Goal: Task Accomplishment & Management: Manage account settings

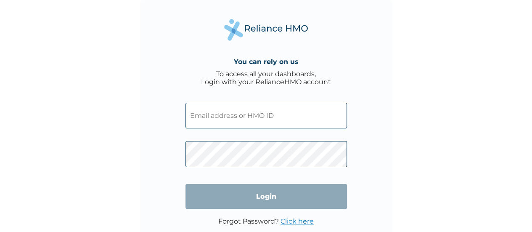
click at [244, 121] on input "text" at bounding box center [267, 116] width 162 height 26
click at [245, 108] on input "text" at bounding box center [267, 116] width 162 height 26
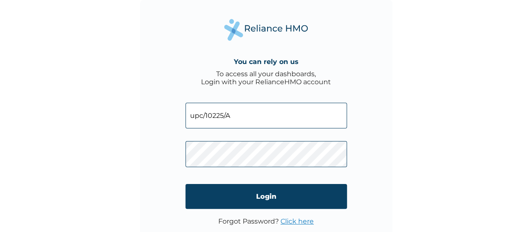
click at [203, 113] on input "upc/10225/A" at bounding box center [267, 116] width 162 height 26
type input "UPC/10225/A"
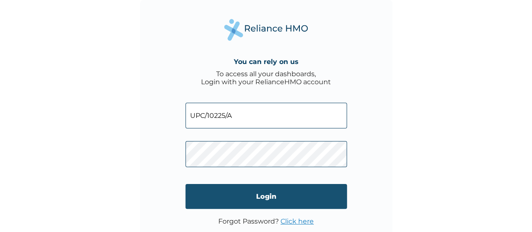
click at [306, 197] on input "Login" at bounding box center [267, 196] width 162 height 25
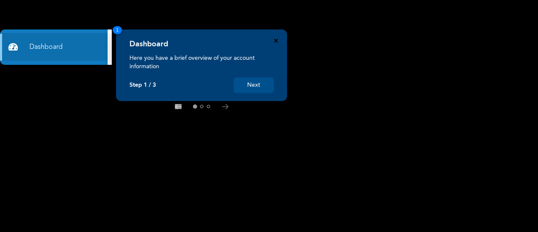
click at [276, 41] on icon "Close" at bounding box center [276, 41] width 4 height 4
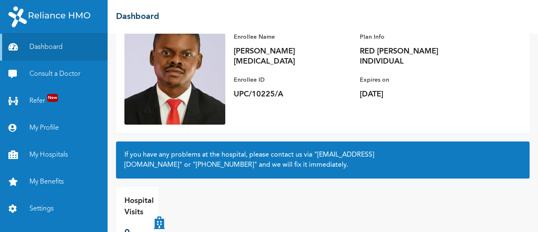
scroll to position [94, 0]
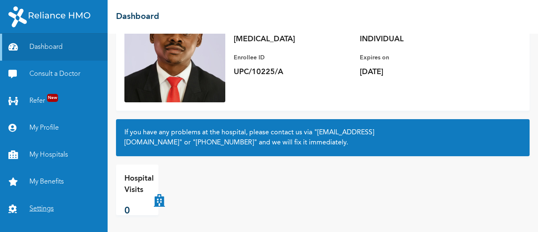
click at [37, 210] on link "Settings" at bounding box center [54, 208] width 108 height 27
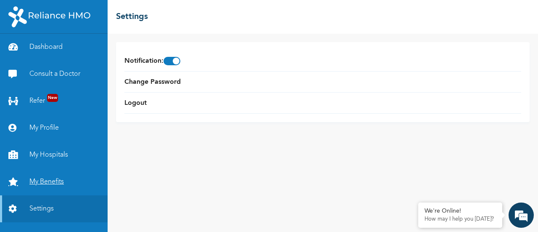
click at [53, 185] on link "My Benefits" at bounding box center [54, 181] width 108 height 27
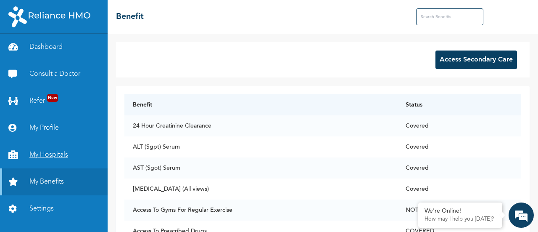
click at [69, 155] on link "My Hospitals" at bounding box center [54, 154] width 108 height 27
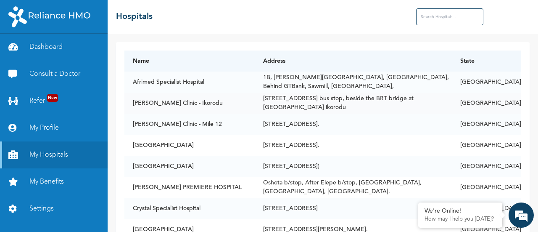
click at [183, 103] on td "[PERSON_NAME] Clinic - Ikorodu" at bounding box center [190, 103] width 130 height 21
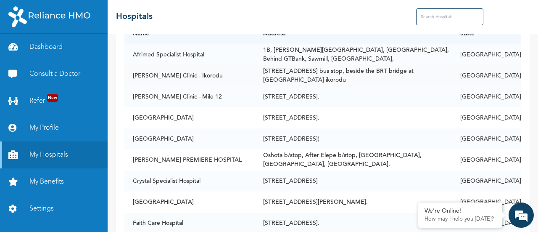
scroll to position [28, 0]
click at [295, 86] on td "[STREET_ADDRESS]." at bounding box center [353, 96] width 197 height 21
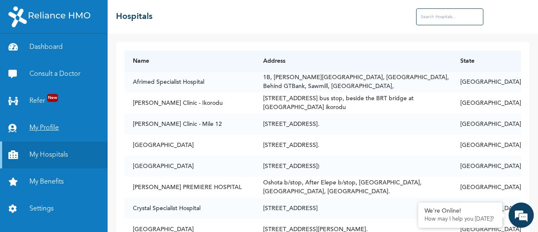
click at [68, 131] on link "My Profile" at bounding box center [54, 127] width 108 height 27
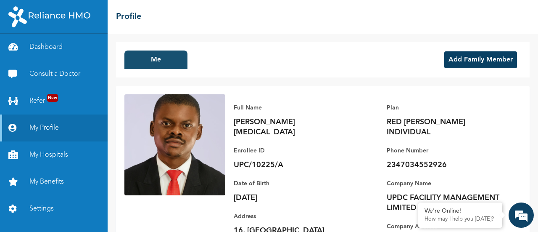
click at [168, 59] on button "Me" at bounding box center [156, 59] width 63 height 19
click at [489, 56] on button "Add Family Member" at bounding box center [481, 59] width 73 height 17
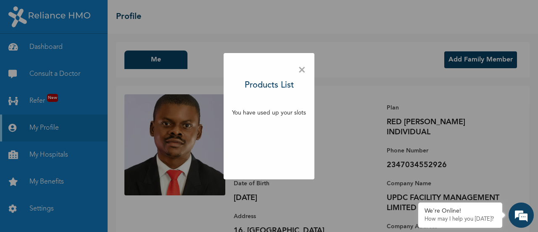
click at [304, 74] on span "×" at bounding box center [302, 70] width 8 height 18
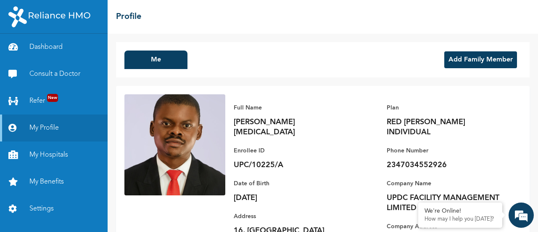
click at [471, 60] on button "Add Family Member" at bounding box center [481, 59] width 73 height 17
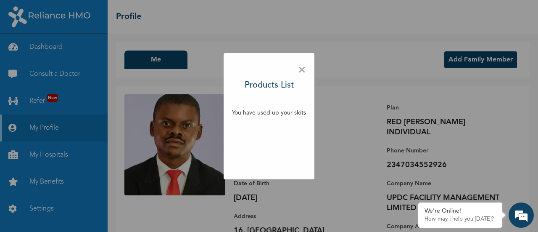
click at [300, 70] on span "×" at bounding box center [302, 70] width 8 height 18
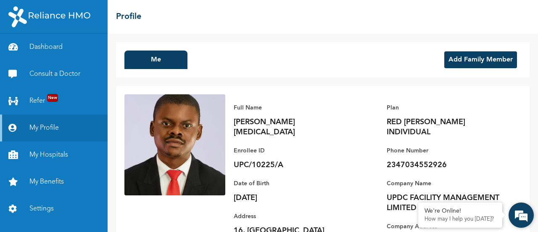
click at [520, 216] on em at bounding box center [521, 215] width 23 height 23
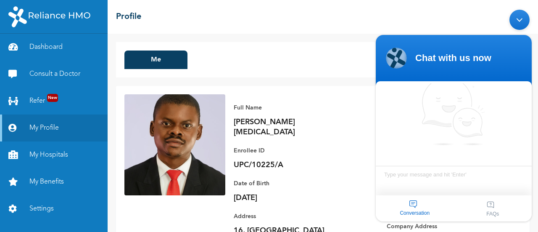
scroll to position [6, 0]
click at [453, 176] on textarea "Type your message and hit 'Enter'" at bounding box center [454, 179] width 156 height 29
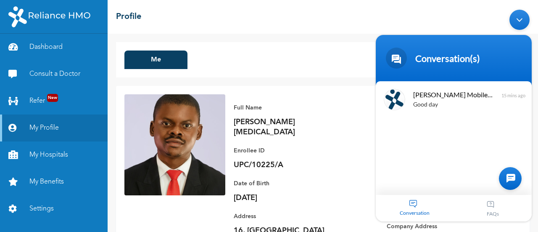
click at [414, 205] on div "Conversation" at bounding box center [415, 207] width 78 height 27
click at [516, 179] on div at bounding box center [510, 178] width 23 height 23
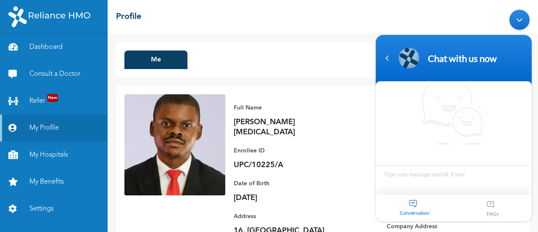
scroll to position [7, 0]
type textarea "hi"
click at [522, 185] on span at bounding box center [521, 184] width 13 height 13
click at [366, 93] on div "Full Name [PERSON_NAME][MEDICAL_DATA] Enrollee ID UPC/10225/A Plan RED [PERSON_…" at bounding box center [323, 194] width 414 height 217
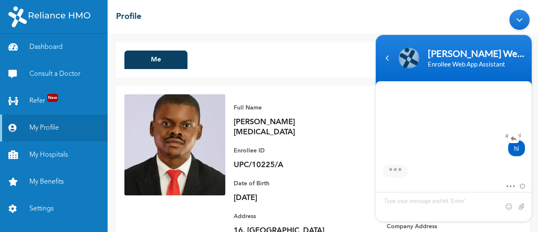
scroll to position [146, 0]
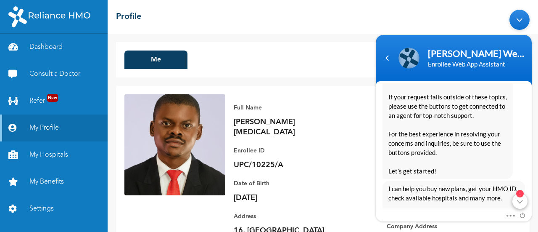
click at [522, 202] on div "1" at bounding box center [520, 200] width 15 height 15
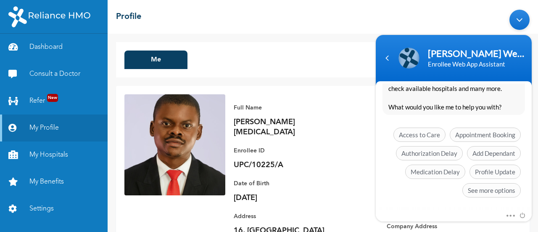
scroll to position [247, 0]
click at [502, 151] on span "Add Dependant" at bounding box center [494, 153] width 54 height 14
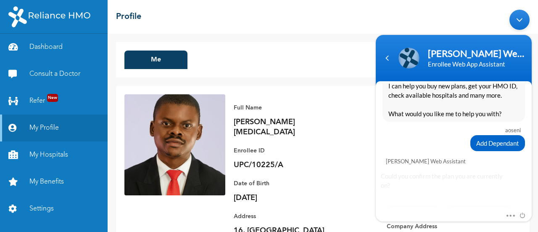
scroll to position [281, 0]
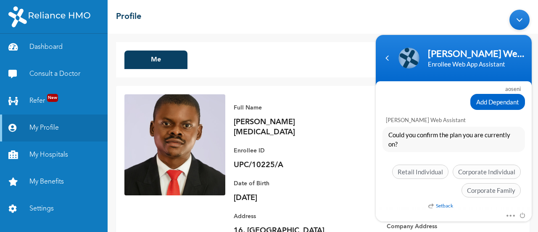
click at [390, 60] on div "Navigation go back" at bounding box center [387, 57] width 13 height 13
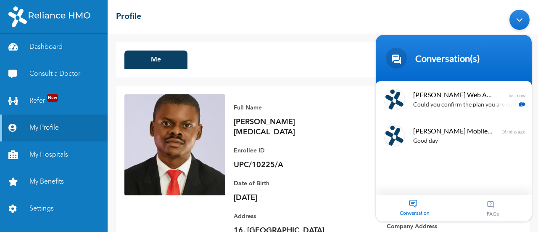
click at [474, 138] on div "Good day" at bounding box center [467, 141] width 106 height 10
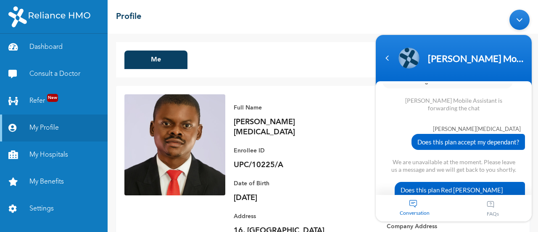
scroll to position [832, 0]
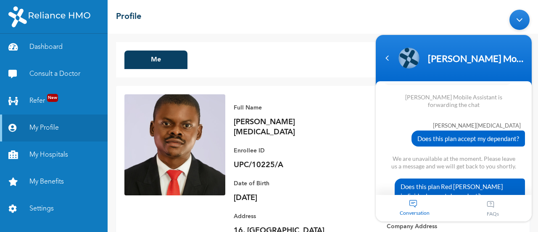
click at [392, 56] on div "Navigation go back" at bounding box center [387, 57] width 13 height 13
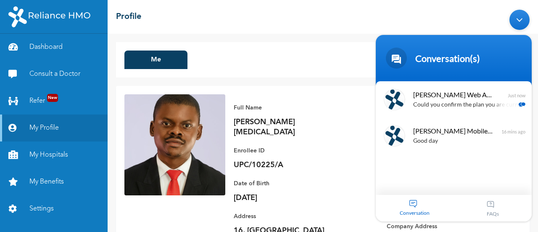
click at [474, 134] on span "[PERSON_NAME] Mobile Assistant" at bounding box center [454, 130] width 80 height 11
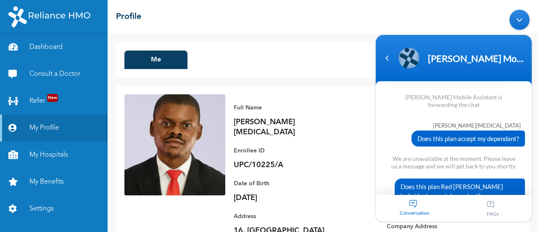
scroll to position [0, 0]
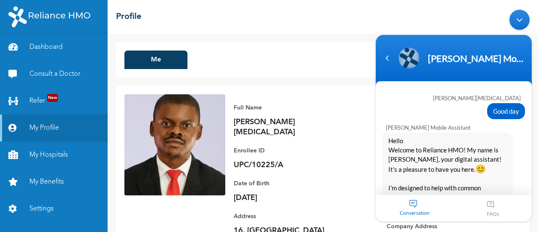
click at [385, 53] on div "Navigation go back" at bounding box center [387, 57] width 13 height 13
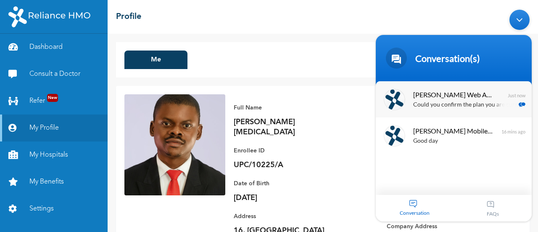
click at [464, 105] on p "Could you confirm the plan you are currently on?" at bounding box center [467, 105] width 106 height 10
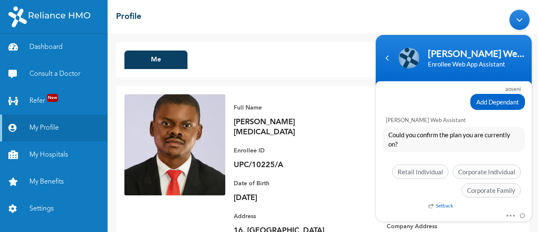
click at [447, 19] on body "[PERSON_NAME] Enrollee Web Assistant Enrollee Web App Assistant [PERSON_NAME][M…" at bounding box center [454, 115] width 164 height 220
click at [526, 19] on div "Minimize live chat window" at bounding box center [520, 19] width 20 height 20
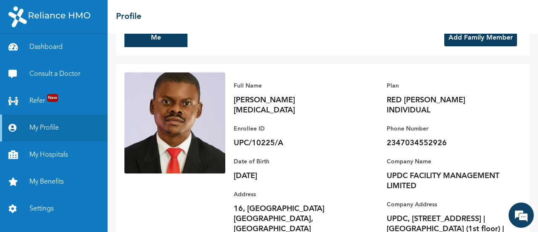
scroll to position [22, 0]
click at [521, 214] on em at bounding box center [521, 215] width 23 height 23
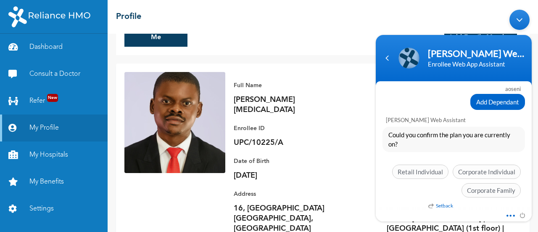
click at [510, 215] on span at bounding box center [509, 214] width 6 height 8
click at [512, 148] on div "Could you confirm the plan you are currently on?" at bounding box center [454, 138] width 143 height 25
click at [509, 215] on span at bounding box center [509, 214] width 6 height 8
click at [509, 140] on span "Could you confirm the plan you are currently on?" at bounding box center [454, 139] width 131 height 19
click at [385, 60] on div "Navigation go back" at bounding box center [387, 57] width 13 height 13
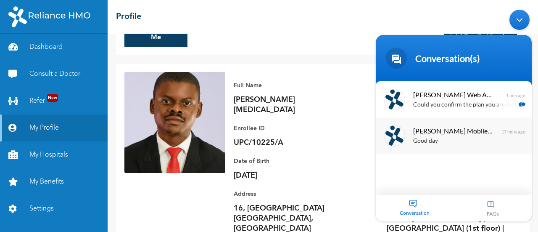
click at [474, 133] on span "[PERSON_NAME] Mobile Assistant" at bounding box center [454, 130] width 80 height 11
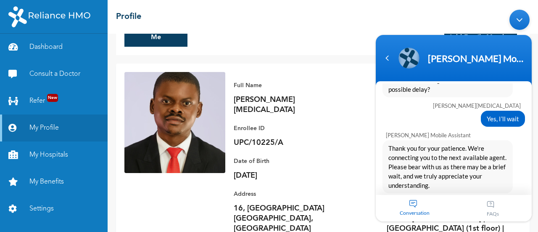
scroll to position [832, 0]
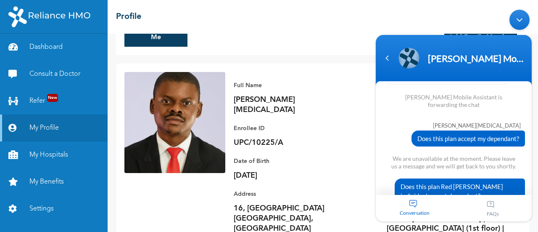
click at [417, 204] on div "Conversation" at bounding box center [415, 207] width 78 height 27
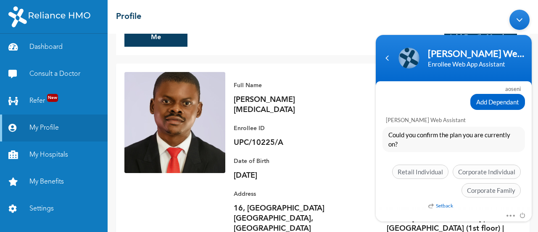
click at [508, 100] on span "Add Dependant" at bounding box center [498, 101] width 43 height 9
click at [512, 104] on span "Add Dependant" at bounding box center [498, 101] width 43 height 9
click at [501, 107] on div "Add Dependant" at bounding box center [498, 101] width 55 height 16
click at [506, 106] on div "Add Dependant" at bounding box center [498, 101] width 55 height 16
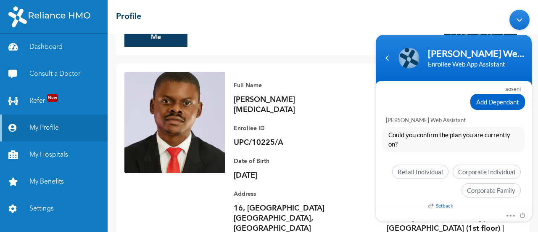
click at [506, 106] on div "Add Dependant" at bounding box center [498, 101] width 55 height 16
click at [512, 215] on span at bounding box center [509, 214] width 6 height 8
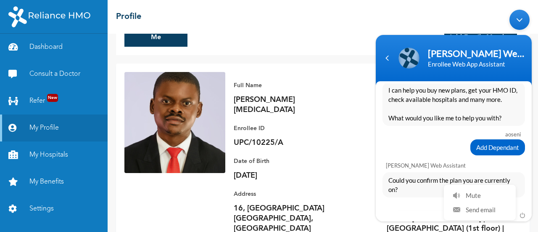
scroll to position [235, 0]
click at [509, 145] on span "Add Dependant" at bounding box center [498, 147] width 43 height 9
click at [506, 145] on span "Add Dependant" at bounding box center [498, 147] width 43 height 9
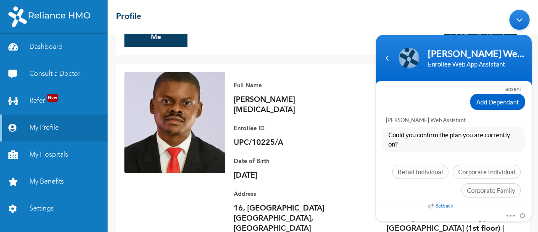
click at [442, 204] on em "Setback" at bounding box center [441, 205] width 25 height 6
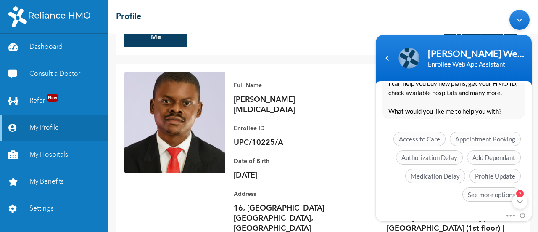
scroll to position [592, 0]
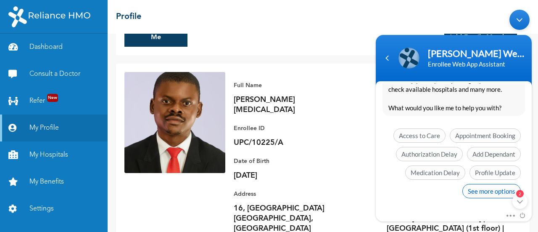
click at [494, 190] on span "See more options" at bounding box center [492, 190] width 58 height 14
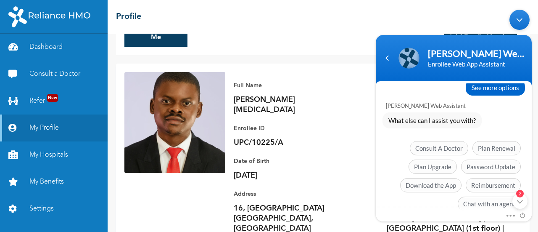
scroll to position [654, 0]
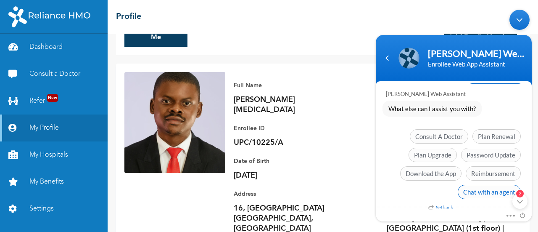
click at [490, 190] on span "Chat with an agent" at bounding box center [489, 191] width 63 height 14
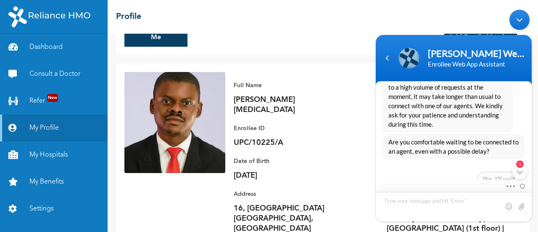
scroll to position [782, 0]
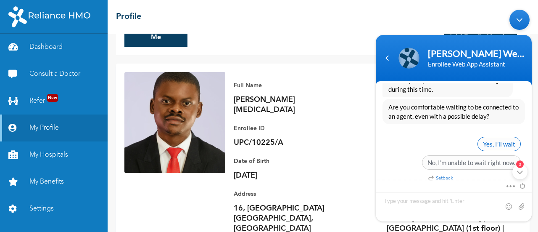
click at [509, 138] on span "Yes, I’ll wait" at bounding box center [499, 143] width 43 height 14
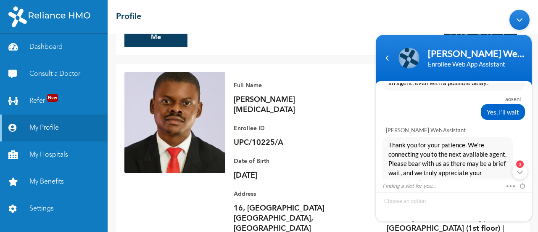
scroll to position [820, 0]
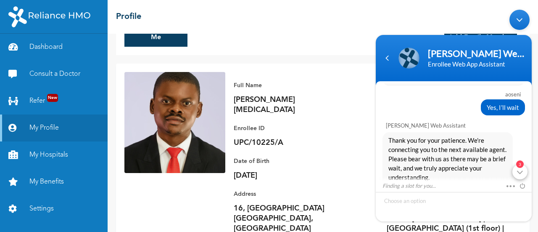
click at [521, 174] on div "3" at bounding box center [520, 171] width 15 height 15
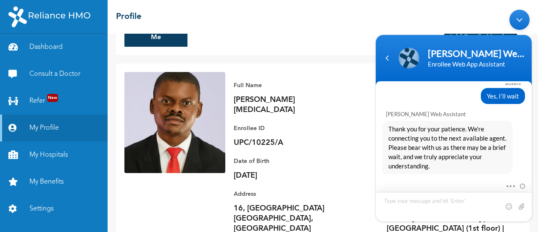
scroll to position [858, 0]
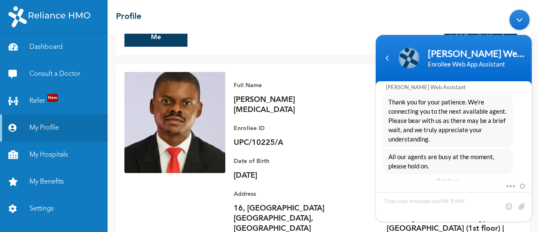
click at [349, 170] on p "[DATE]" at bounding box center [293, 175] width 118 height 10
click at [525, 14] on div "Minimize live chat window" at bounding box center [520, 19] width 20 height 20
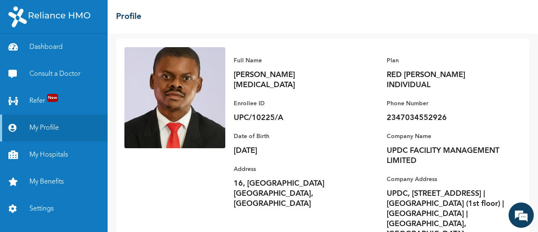
scroll to position [57, 0]
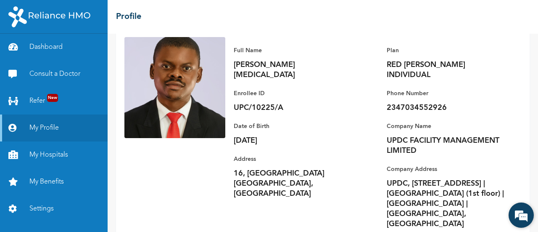
click at [519, 217] on em at bounding box center [521, 215] width 23 height 23
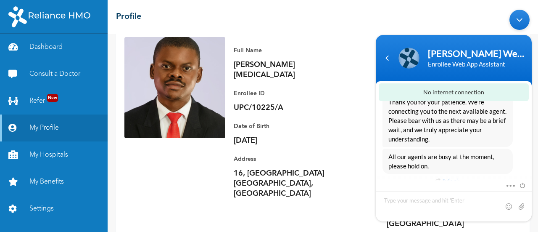
scroll to position [859, 0]
click at [475, 201] on textarea "Type your message and hit 'Enter'" at bounding box center [454, 206] width 156 height 30
type textarea "c"
type textarea "xup"
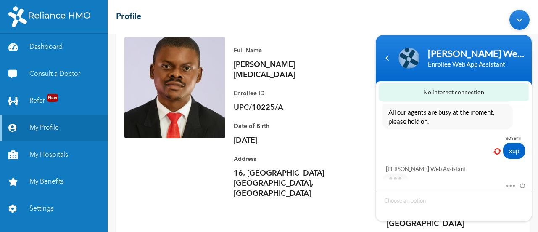
scroll to position [908, 0]
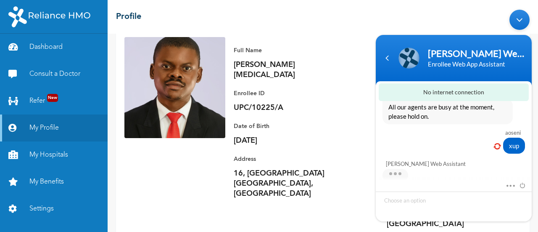
click at [186, 136] on img at bounding box center [175, 87] width 101 height 101
